Goal: Task Accomplishment & Management: Manage account settings

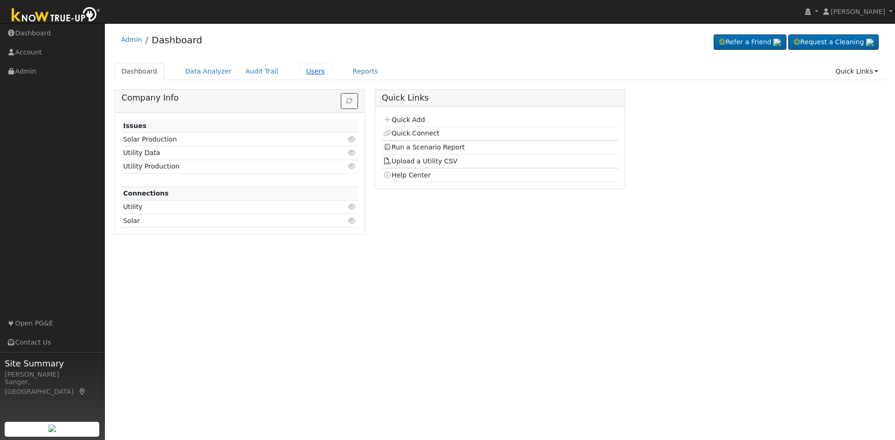
click at [302, 70] on link "Users" at bounding box center [315, 71] width 33 height 17
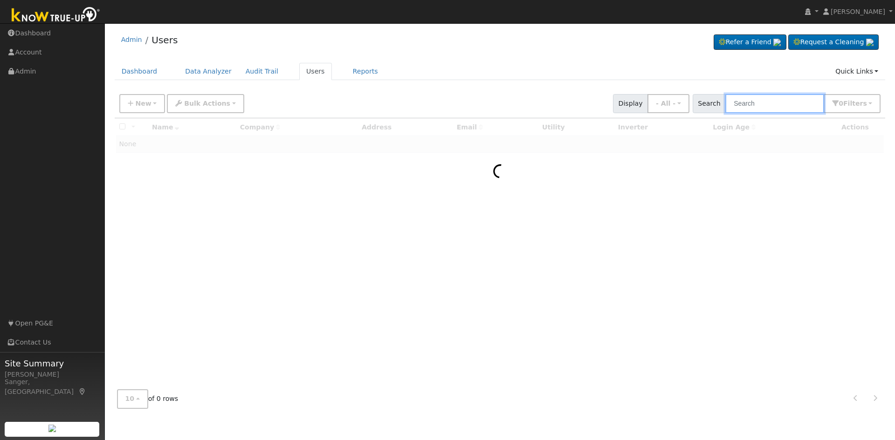
click at [763, 106] on input "text" at bounding box center [774, 103] width 99 height 19
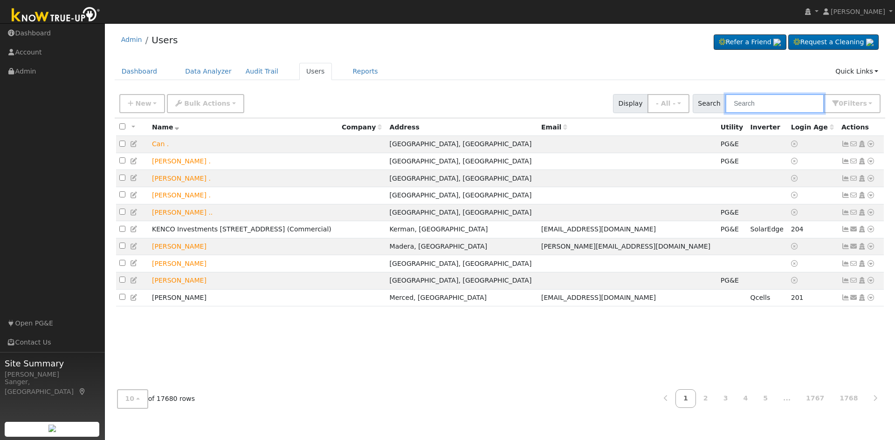
paste input "Kenco"
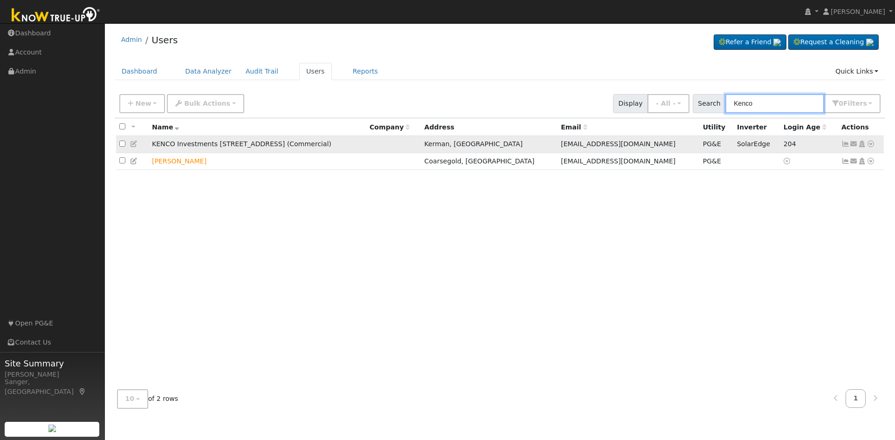
type input "Kenco"
click at [846, 146] on icon at bounding box center [845, 144] width 8 height 7
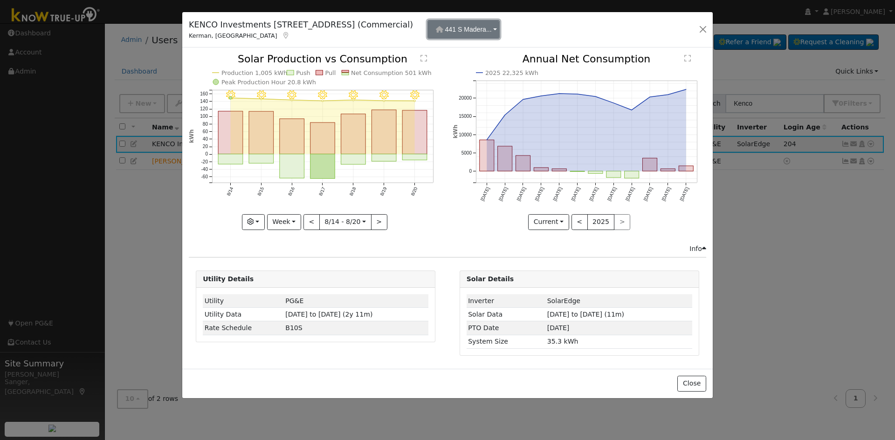
click at [492, 33] on span "441 S Madera..." at bounding box center [468, 29] width 47 height 7
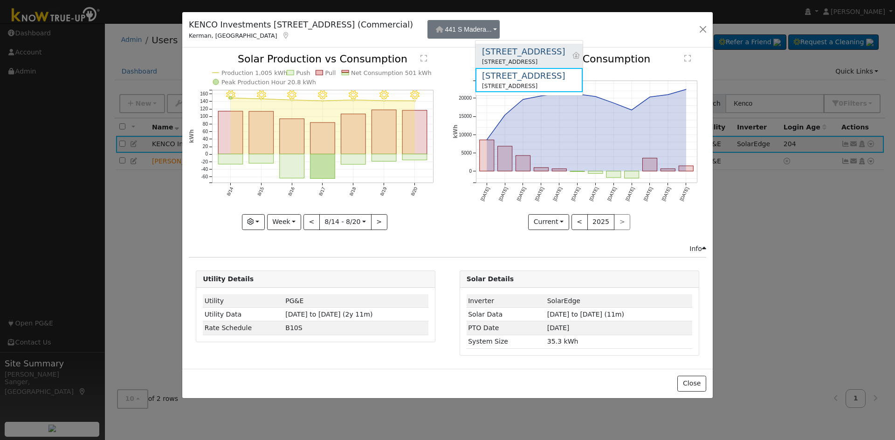
click at [519, 57] on div "[STREET_ADDRESS]" at bounding box center [523, 51] width 83 height 13
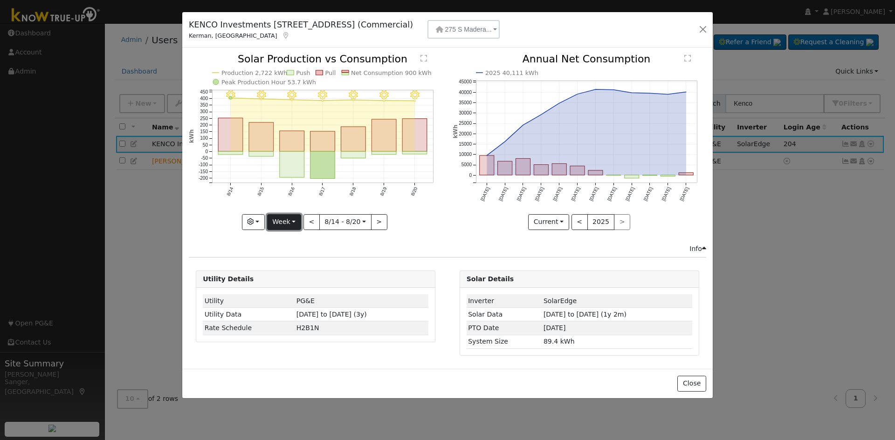
click at [287, 216] on button "Week" at bounding box center [284, 222] width 34 height 16
click at [285, 280] on link "Year" at bounding box center [299, 280] width 65 height 13
type input "[DATE]"
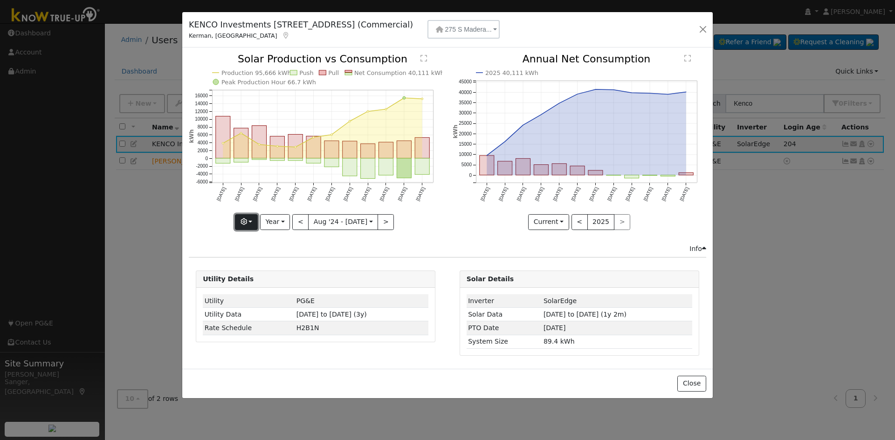
click at [247, 219] on icon "button" at bounding box center [243, 222] width 7 height 7
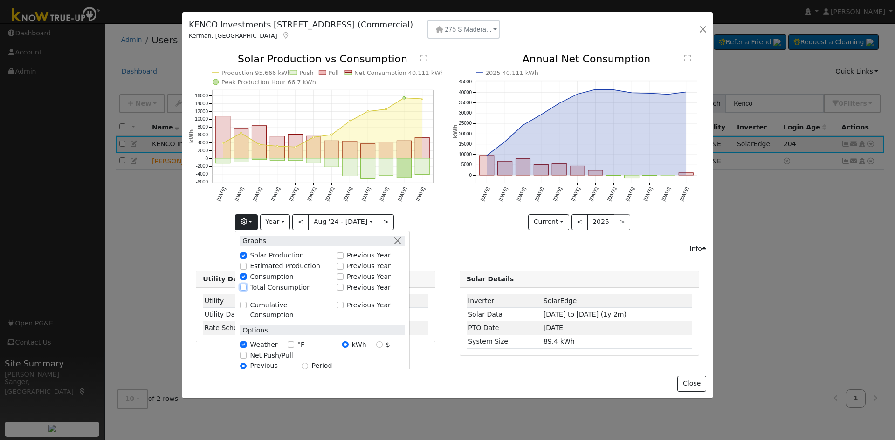
click at [246, 286] on input "Total Consumption" at bounding box center [243, 287] width 7 height 7
checkbox input "true"
click at [209, 237] on div "Production 95,666 kWh Push Pull Total Consumption 135,778 kWh Net Consumption 4…" at bounding box center [315, 149] width 263 height 190
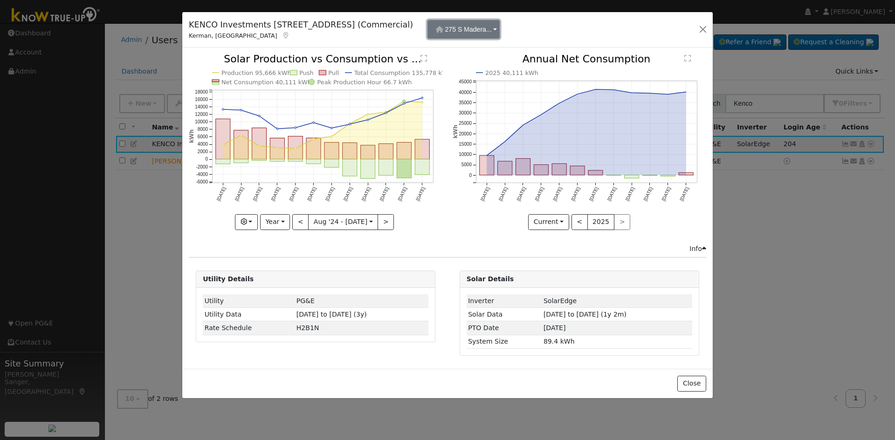
click at [499, 25] on button "275 S Madera..." at bounding box center [463, 29] width 72 height 19
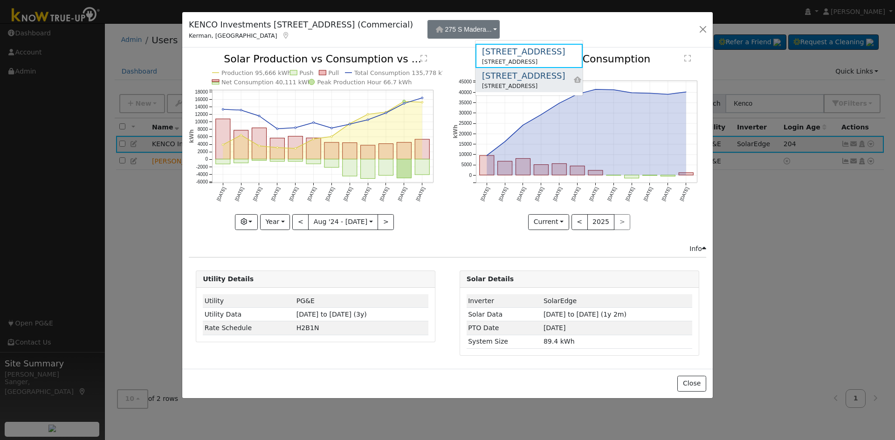
click at [497, 74] on div "[STREET_ADDRESS]" at bounding box center [523, 75] width 83 height 13
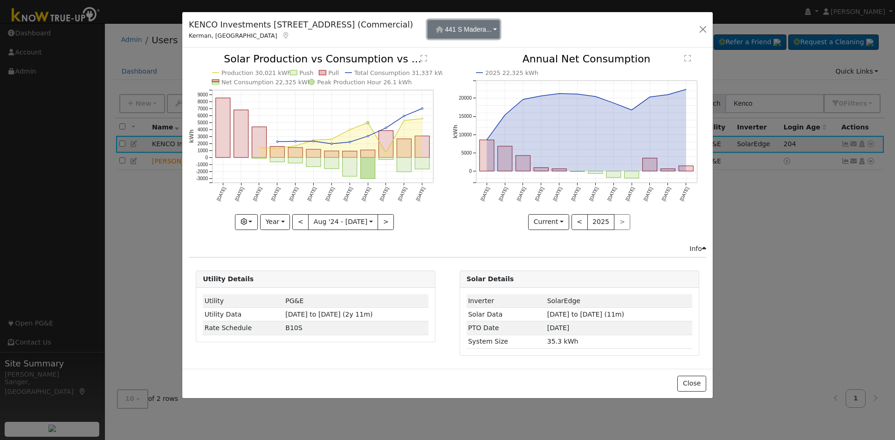
click at [492, 30] on span "441 S Madera..." at bounding box center [468, 29] width 47 height 7
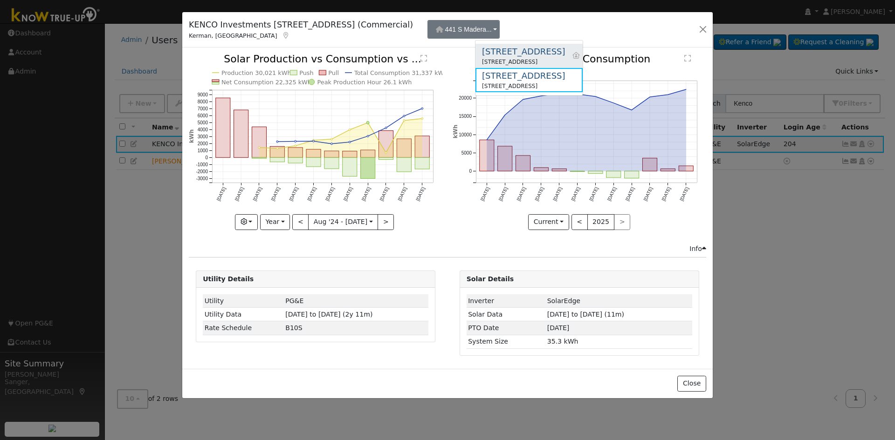
click at [502, 59] on div "[STREET_ADDRESS]" at bounding box center [523, 62] width 83 height 8
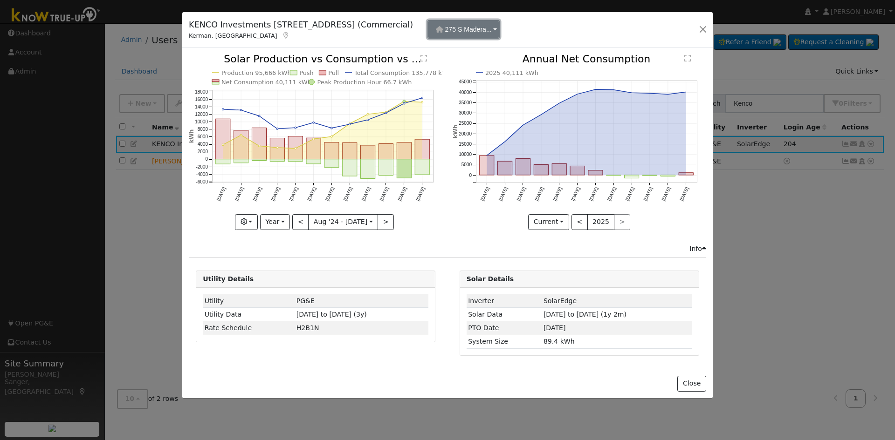
click at [492, 32] on span "275 S Madera..." at bounding box center [468, 29] width 47 height 7
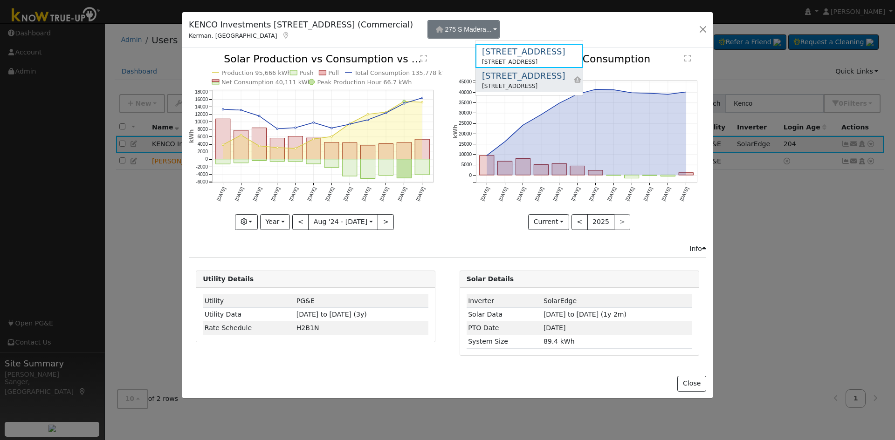
click at [505, 77] on div "[STREET_ADDRESS]" at bounding box center [523, 75] width 83 height 13
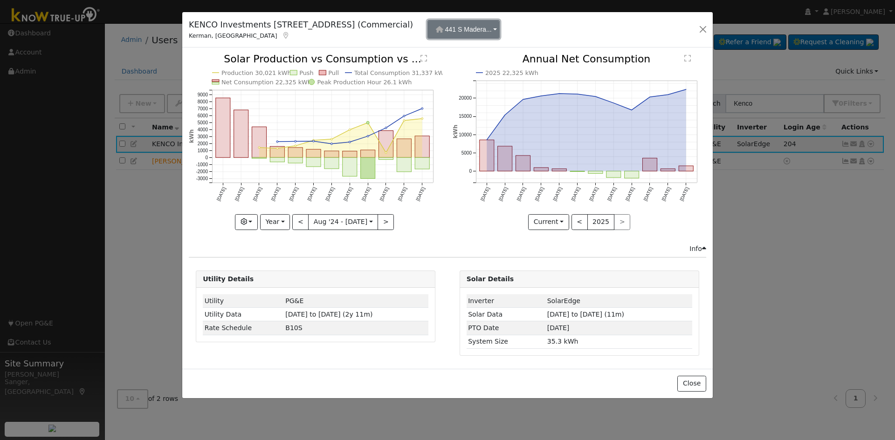
click at [492, 32] on span "441 S Madera..." at bounding box center [468, 29] width 47 height 7
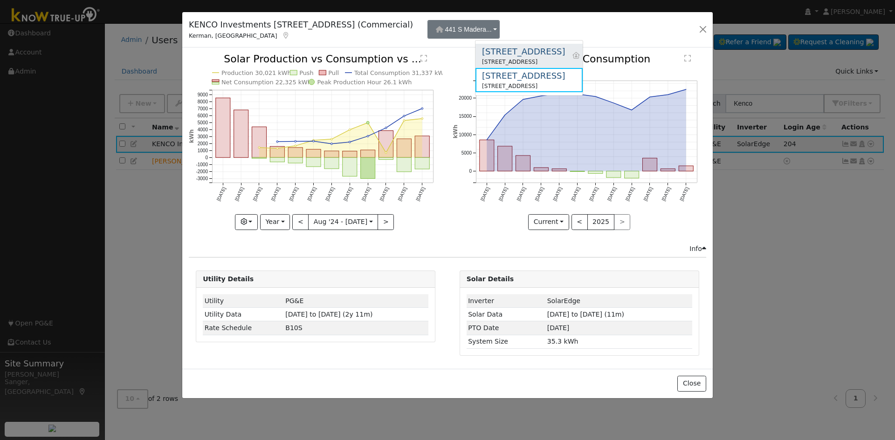
click at [505, 57] on div "[STREET_ADDRESS]" at bounding box center [523, 51] width 83 height 13
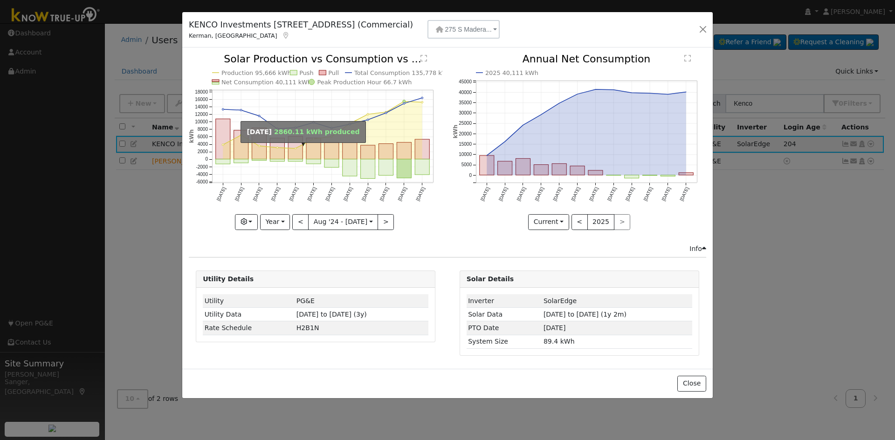
click at [296, 149] on circle "onclick=""" at bounding box center [295, 149] width 2 height 2
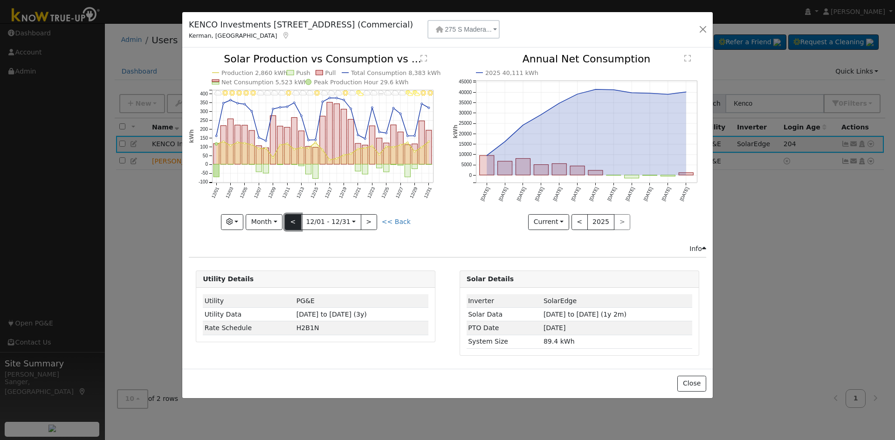
click at [294, 221] on button "<" at bounding box center [293, 222] width 16 height 16
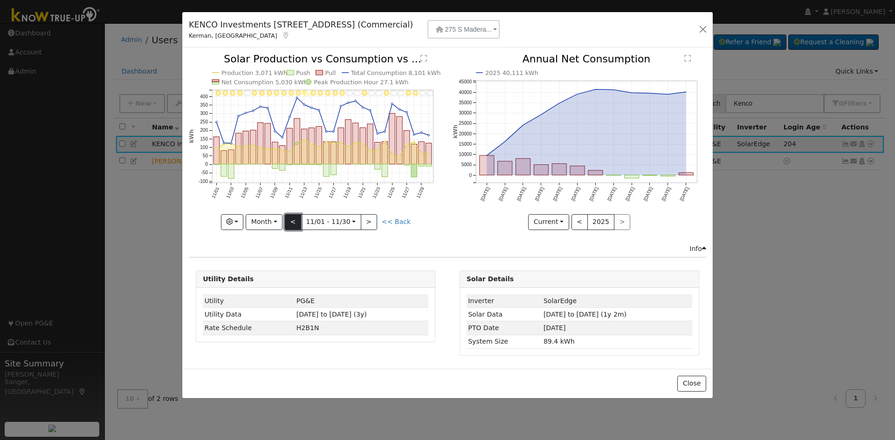
click at [294, 221] on button "<" at bounding box center [293, 222] width 16 height 16
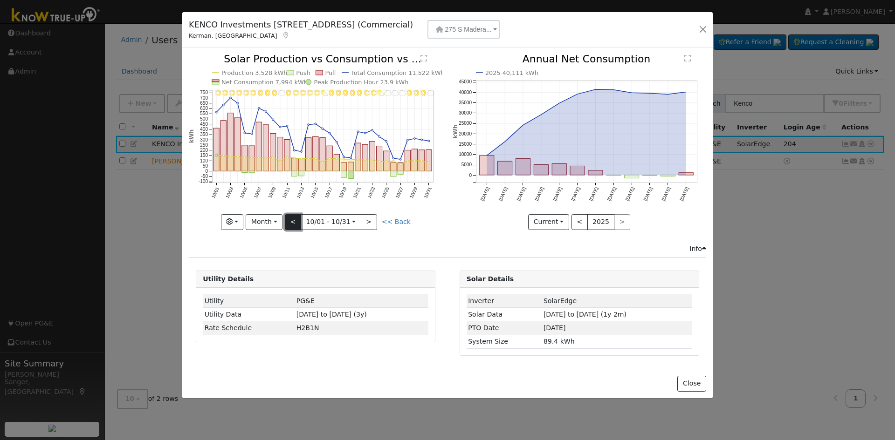
click at [294, 221] on button "<" at bounding box center [293, 222] width 16 height 16
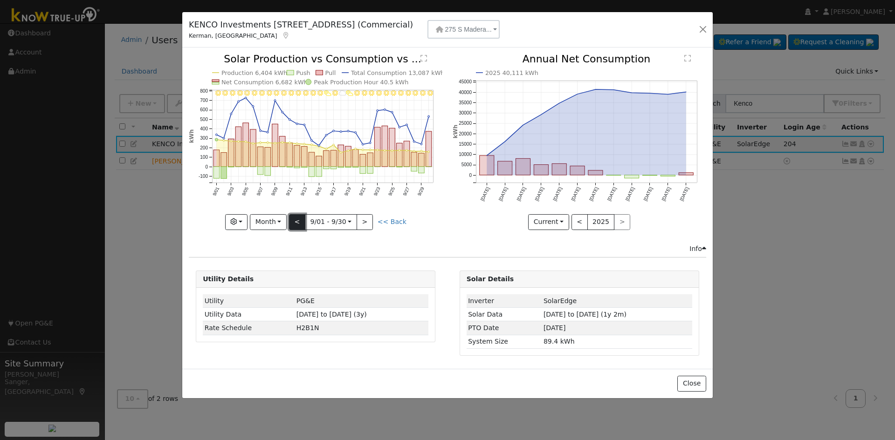
click at [294, 221] on button "<" at bounding box center [297, 222] width 16 height 16
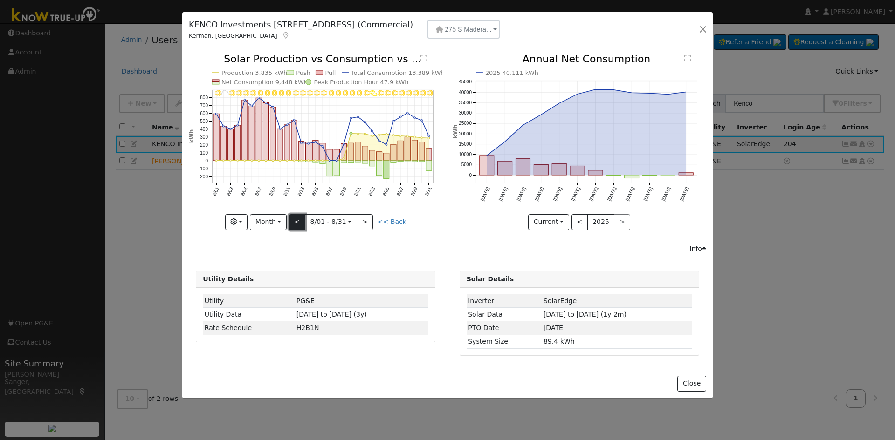
click at [294, 221] on button "<" at bounding box center [297, 222] width 16 height 16
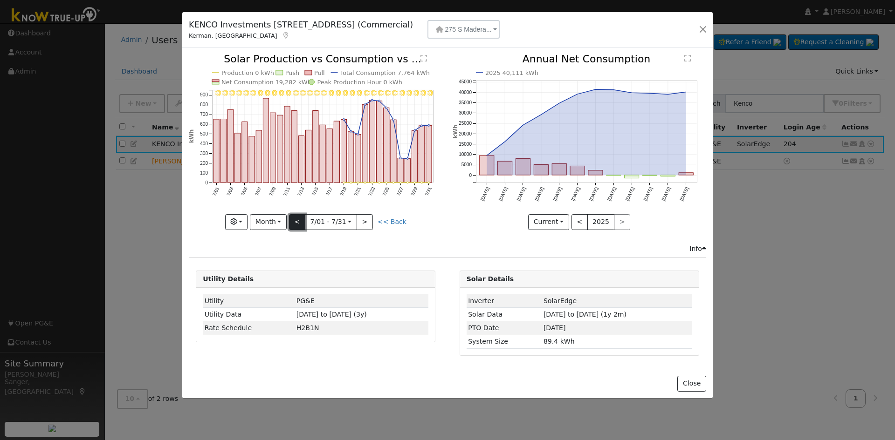
click at [294, 221] on button "<" at bounding box center [297, 222] width 16 height 16
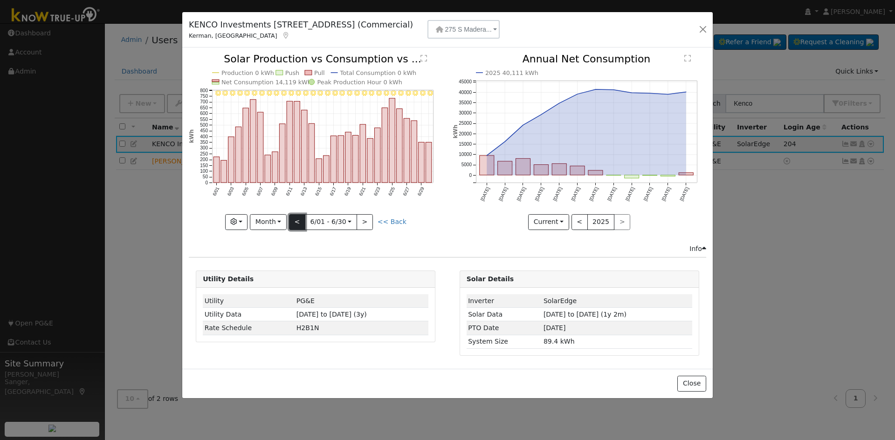
click at [294, 221] on button "<" at bounding box center [297, 222] width 16 height 16
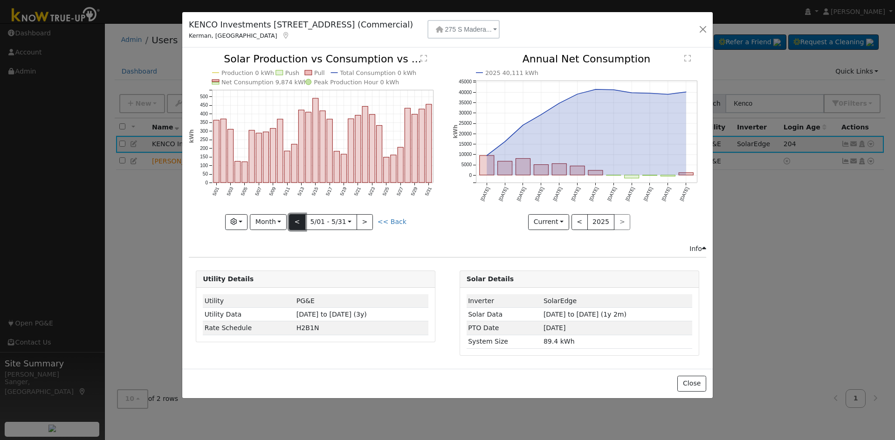
click at [294, 221] on button "<" at bounding box center [297, 222] width 16 height 16
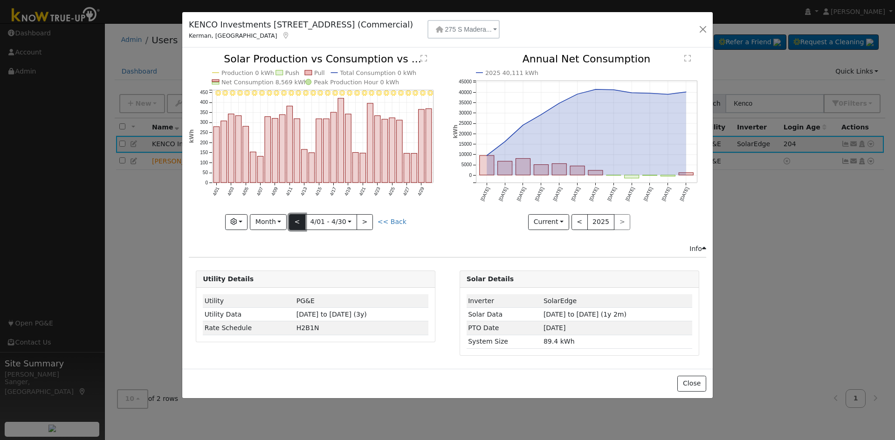
click at [294, 221] on button "<" at bounding box center [297, 222] width 16 height 16
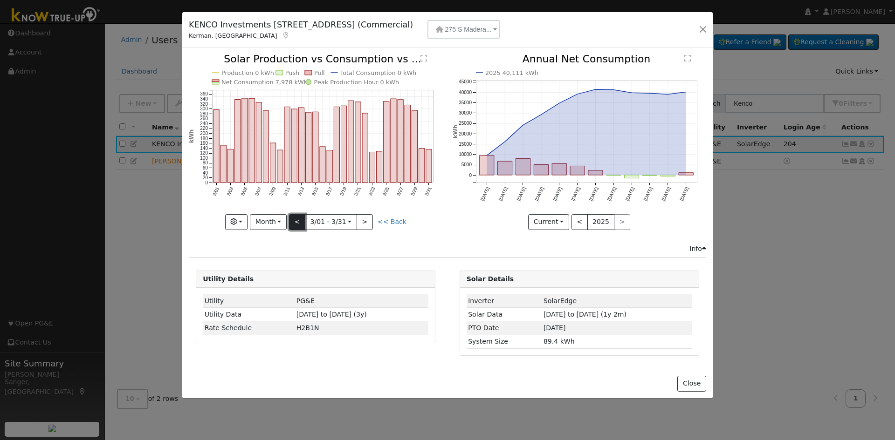
click at [294, 221] on button "<" at bounding box center [297, 222] width 16 height 16
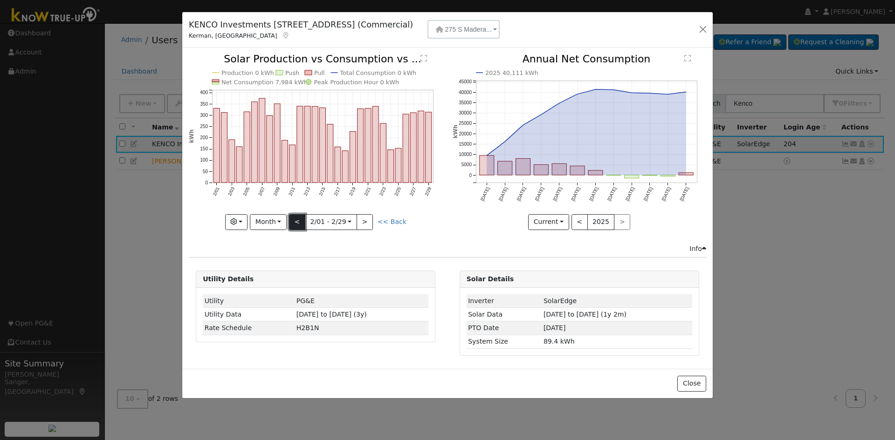
click at [294, 221] on button "<" at bounding box center [297, 222] width 16 height 16
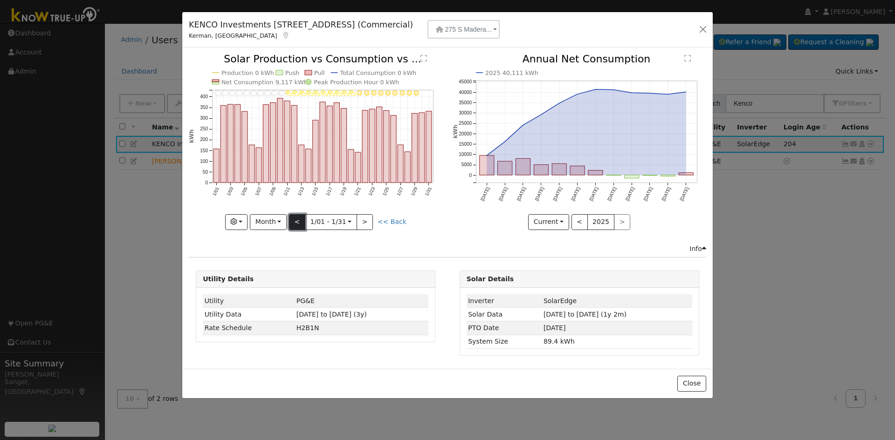
click at [294, 221] on button "<" at bounding box center [297, 222] width 16 height 16
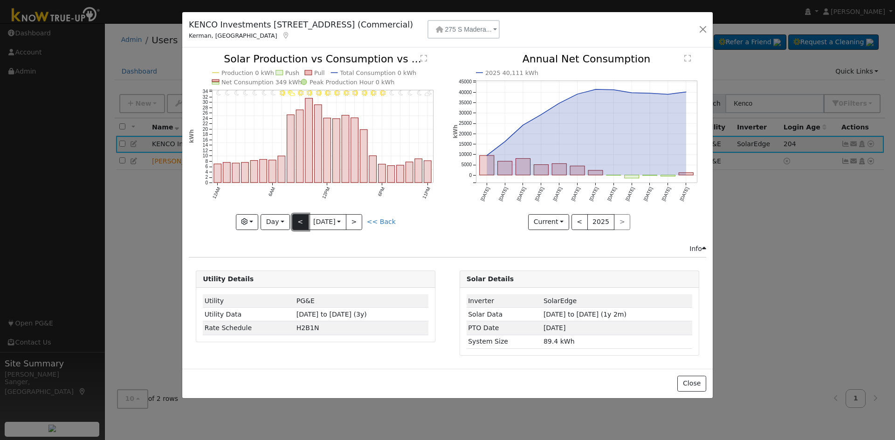
click at [295, 224] on button "<" at bounding box center [300, 222] width 16 height 16
type input "[DATE]"
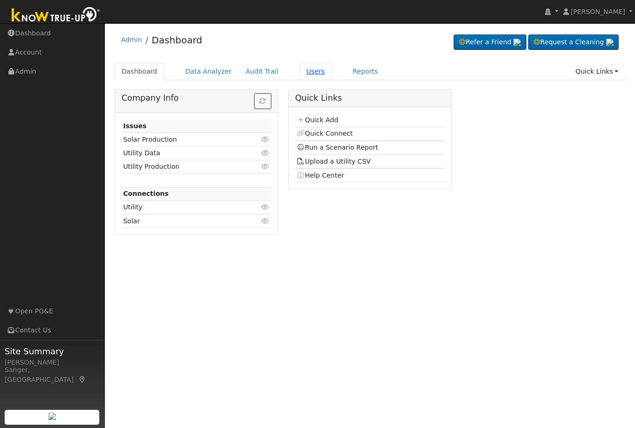
click at [299, 69] on link "Users" at bounding box center [315, 71] width 33 height 17
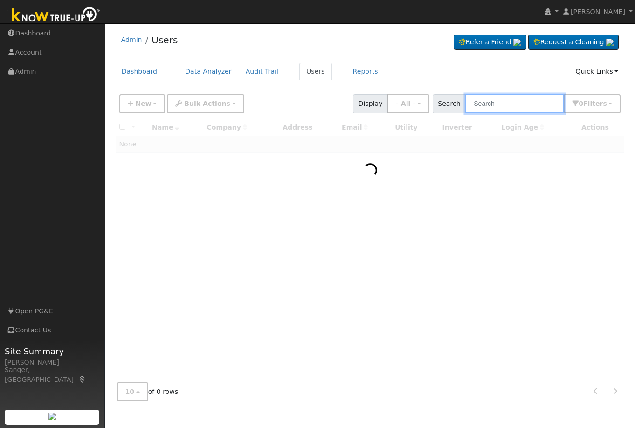
click at [525, 107] on input "text" at bounding box center [514, 103] width 99 height 19
paste input "Russell & Angie Eckert"
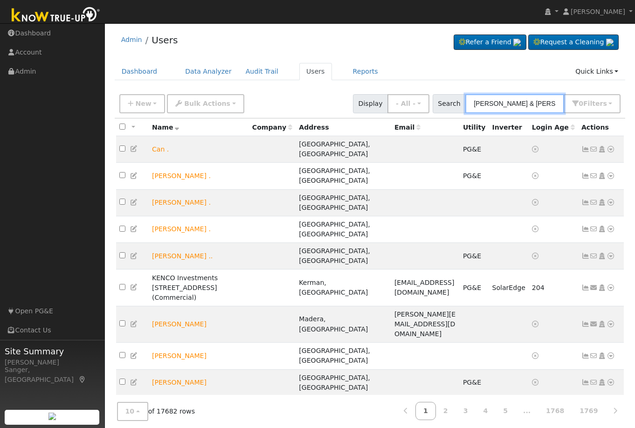
type input "Russell & Angie Eckert"
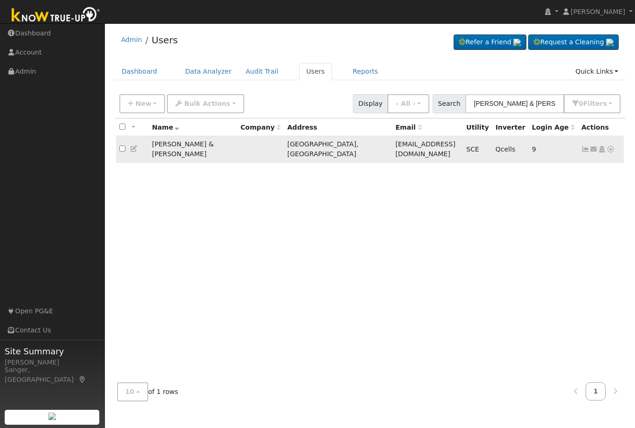
click at [584, 146] on icon at bounding box center [585, 149] width 8 height 7
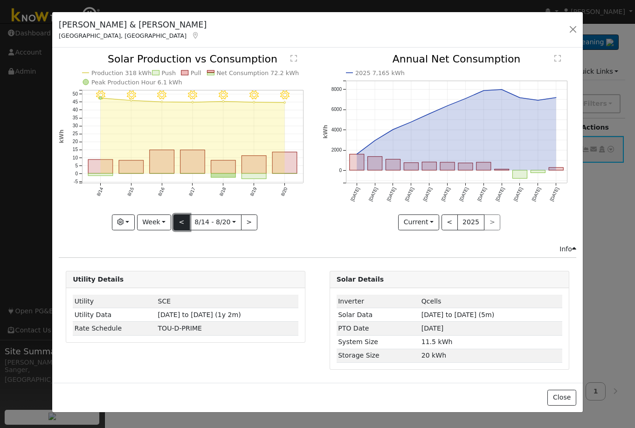
click at [179, 221] on button "<" at bounding box center [181, 222] width 16 height 16
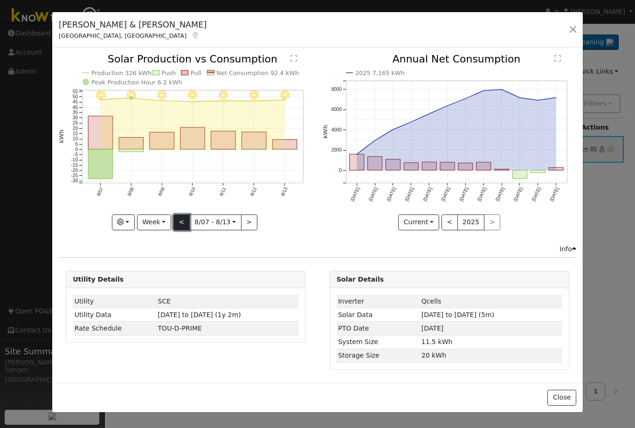
click at [179, 221] on button "<" at bounding box center [181, 222] width 16 height 16
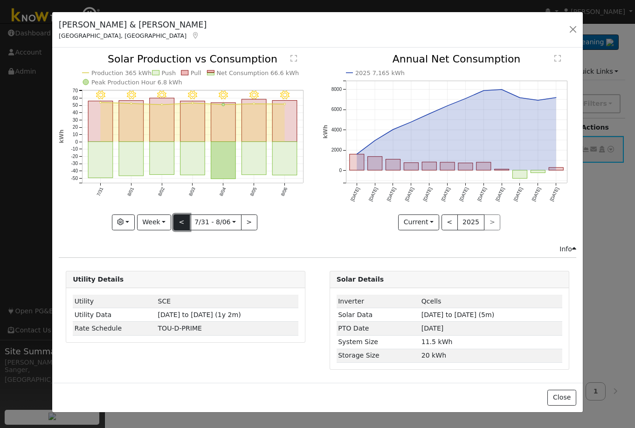
click at [181, 222] on button "<" at bounding box center [181, 222] width 16 height 16
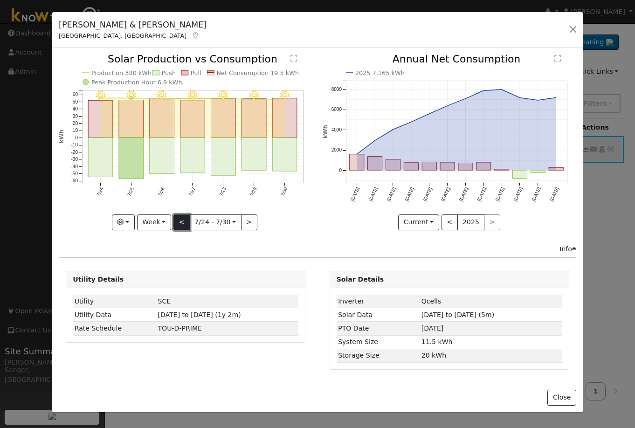
click at [181, 222] on button "<" at bounding box center [181, 222] width 16 height 16
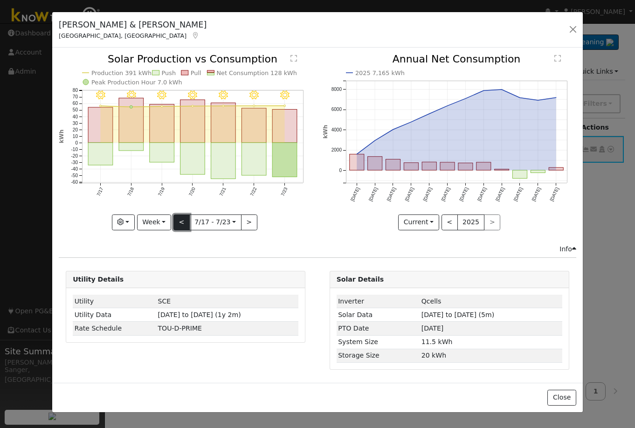
click at [181, 222] on button "<" at bounding box center [181, 222] width 16 height 16
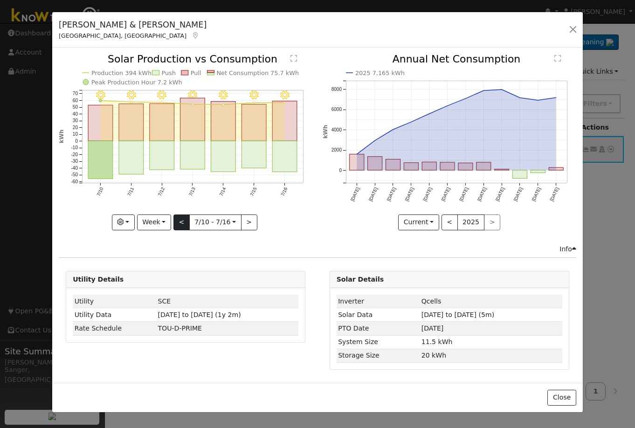
click at [181, 222] on div "7/16 - Clear 7/15 - Clear 7/14 - Clear 7/13 - Clear 7/12 - Clear 7/11 - Clear 7…" at bounding box center [185, 142] width 253 height 176
click at [181, 222] on button "<" at bounding box center [181, 222] width 16 height 16
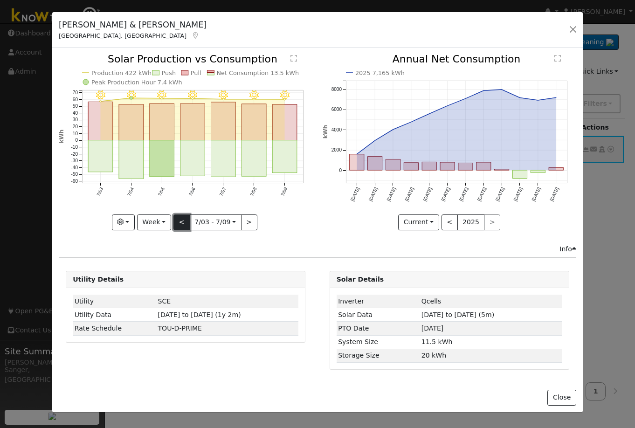
click at [181, 222] on button "<" at bounding box center [181, 222] width 16 height 16
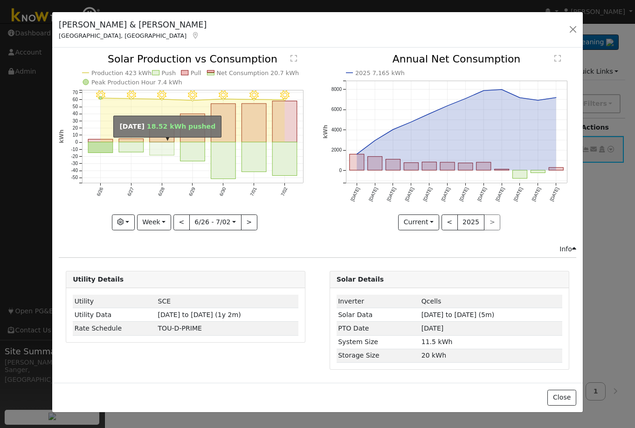
click at [164, 144] on rect "onclick=""" at bounding box center [162, 148] width 25 height 13
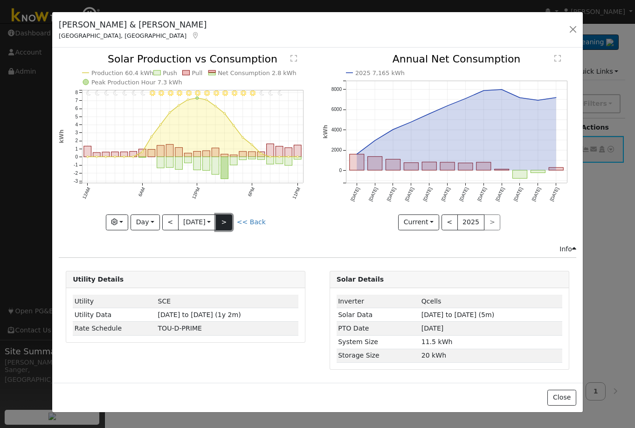
click at [226, 219] on button ">" at bounding box center [224, 222] width 16 height 16
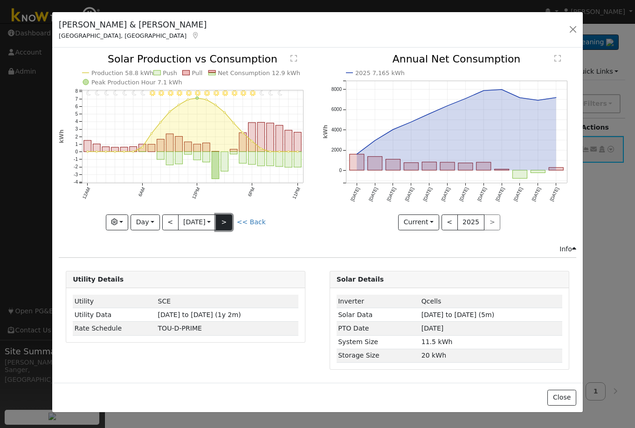
click at [226, 219] on button ">" at bounding box center [224, 222] width 16 height 16
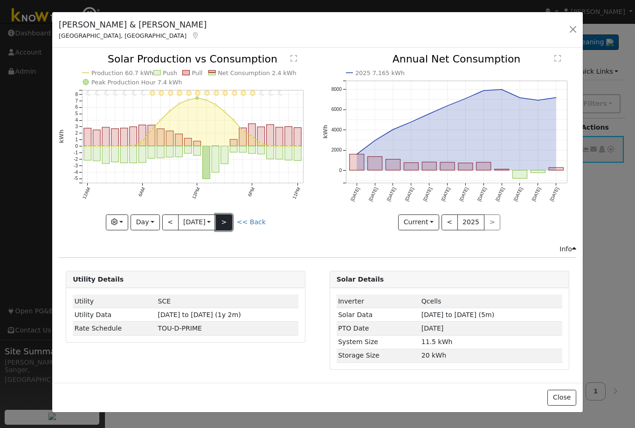
click at [226, 219] on button ">" at bounding box center [224, 222] width 16 height 16
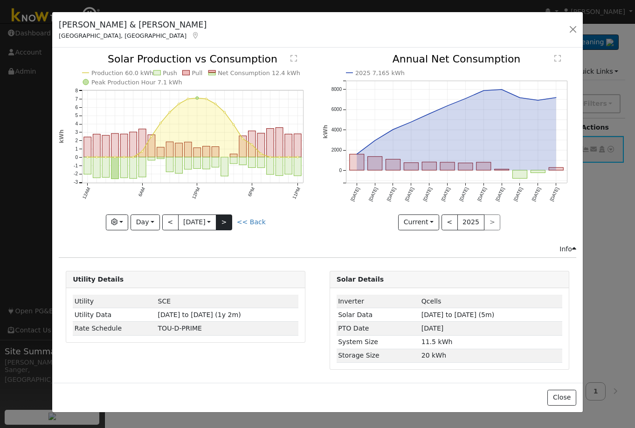
click at [226, 219] on div "Production 60.0 kWh Push Pull Net Consumption 12.4 kWh Peak Production Hour 7.1…" at bounding box center [185, 142] width 253 height 176
click at [226, 219] on button ">" at bounding box center [224, 222] width 16 height 16
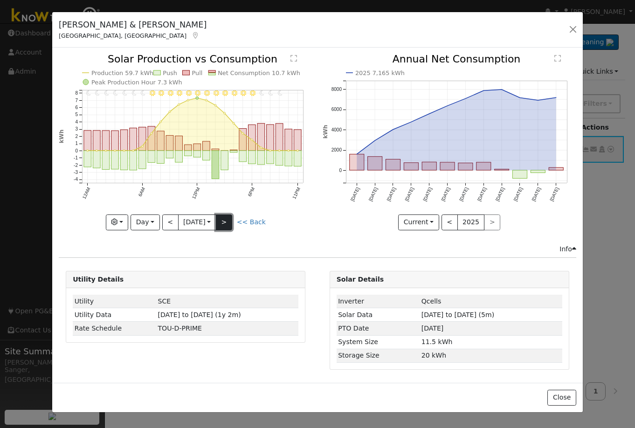
click at [226, 219] on button ">" at bounding box center [224, 222] width 16 height 16
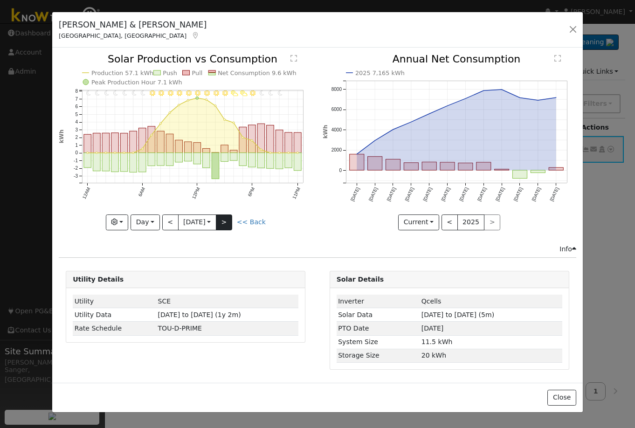
click at [226, 219] on div "11PM - undefined 10PM - undefined 9PM - Clear 8PM - Clear 7PM - Clear 6PM - Mos…" at bounding box center [185, 142] width 253 height 176
click at [226, 219] on button ">" at bounding box center [224, 222] width 16 height 16
type input "2025-07-04"
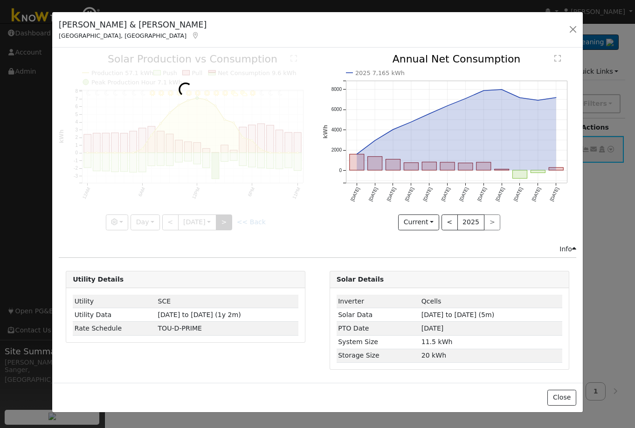
click at [226, 219] on div at bounding box center [185, 142] width 253 height 176
click at [255, 218] on div at bounding box center [185, 142] width 253 height 176
click at [253, 221] on div at bounding box center [185, 142] width 253 height 176
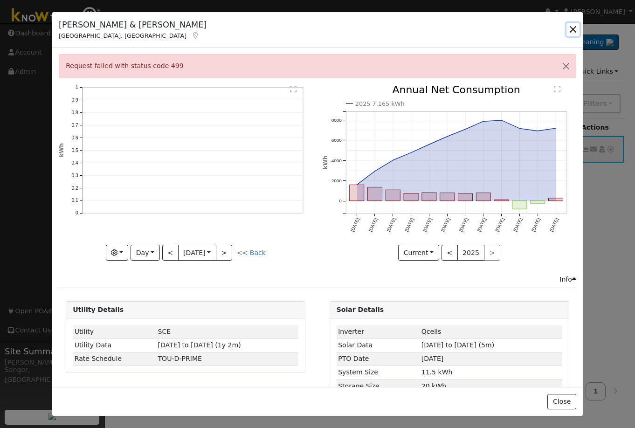
click at [572, 27] on button "button" at bounding box center [572, 29] width 13 height 13
